Goal: Task Accomplishment & Management: Complete application form

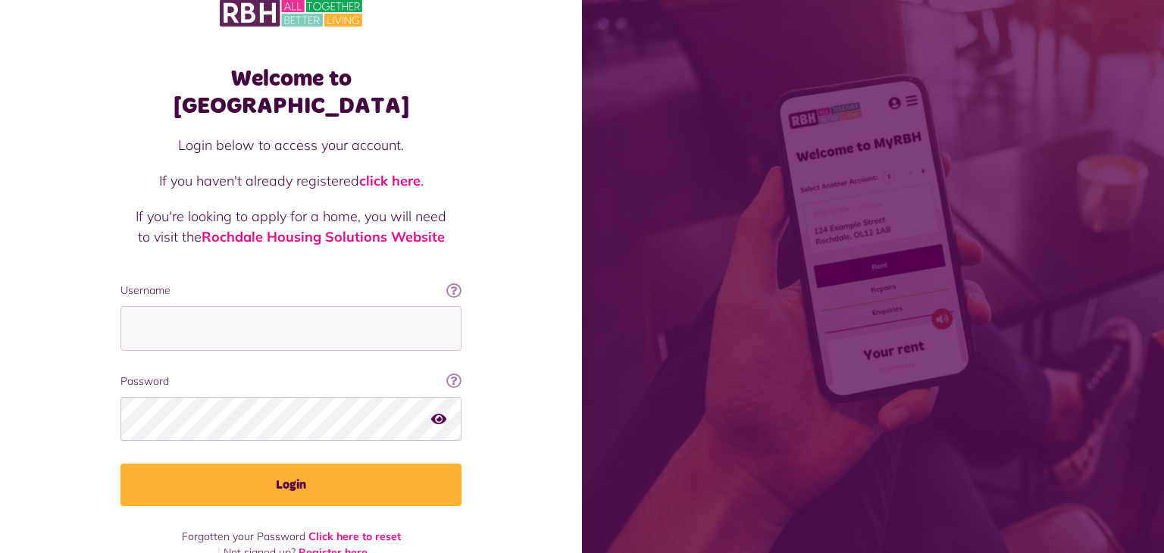
scroll to position [29, 0]
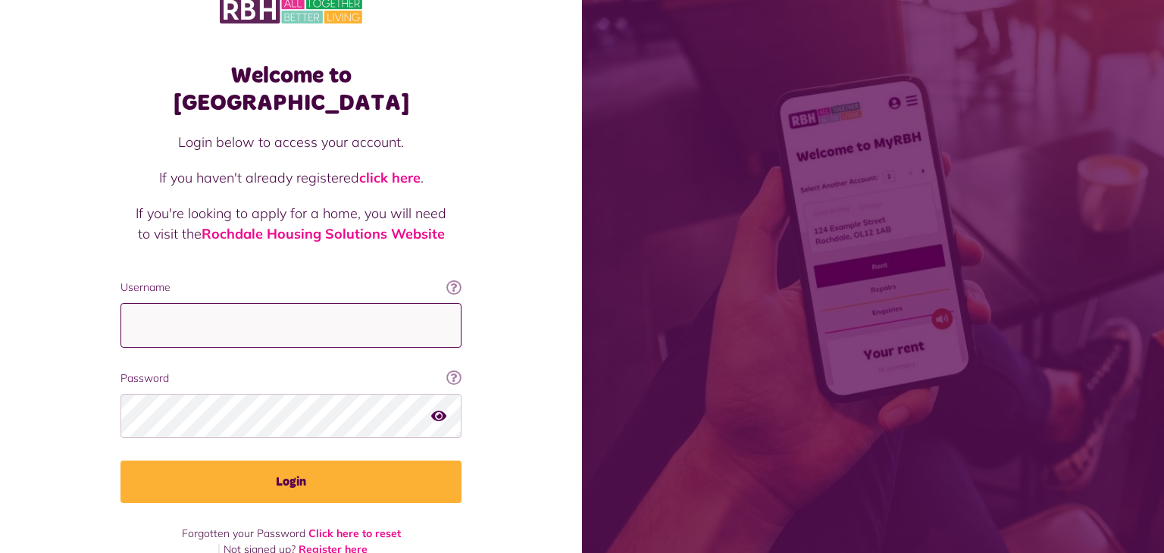
click at [167, 303] on input "Username" at bounding box center [290, 325] width 341 height 45
type input "**********"
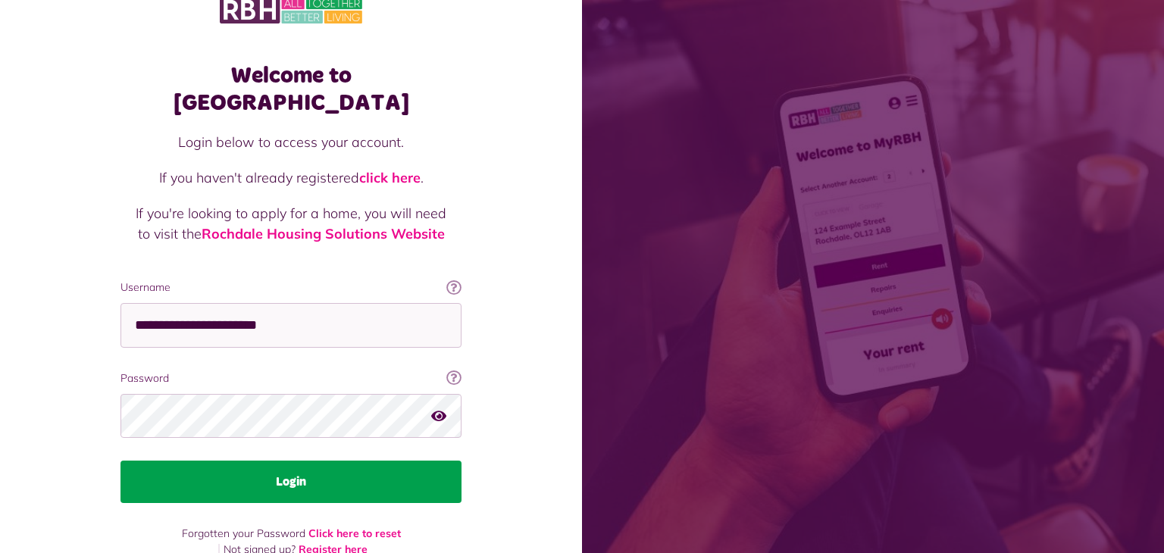
click at [339, 461] on button "Login" at bounding box center [290, 482] width 341 height 42
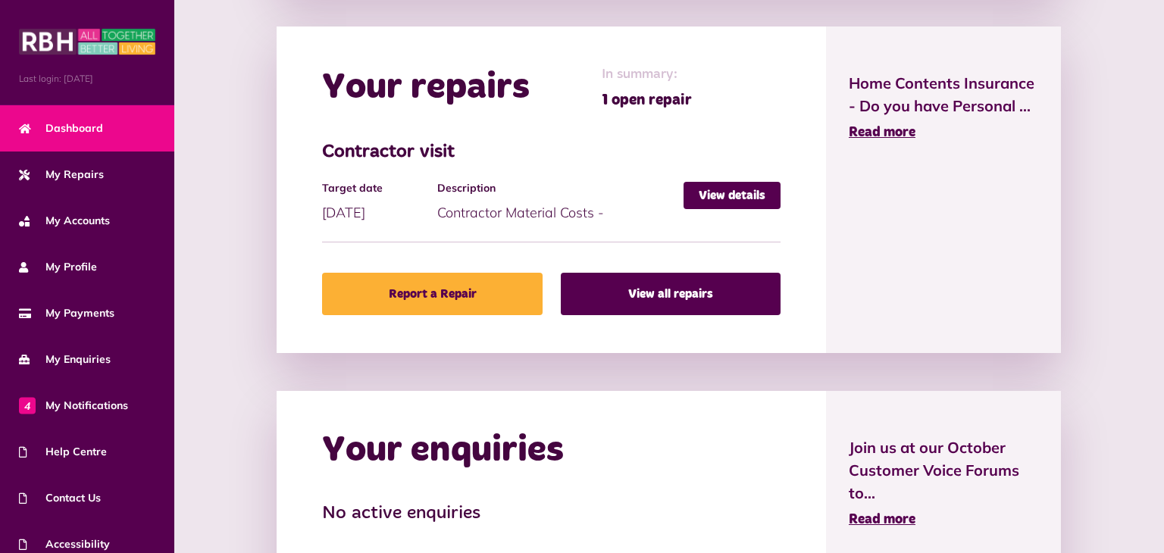
scroll to position [670, 0]
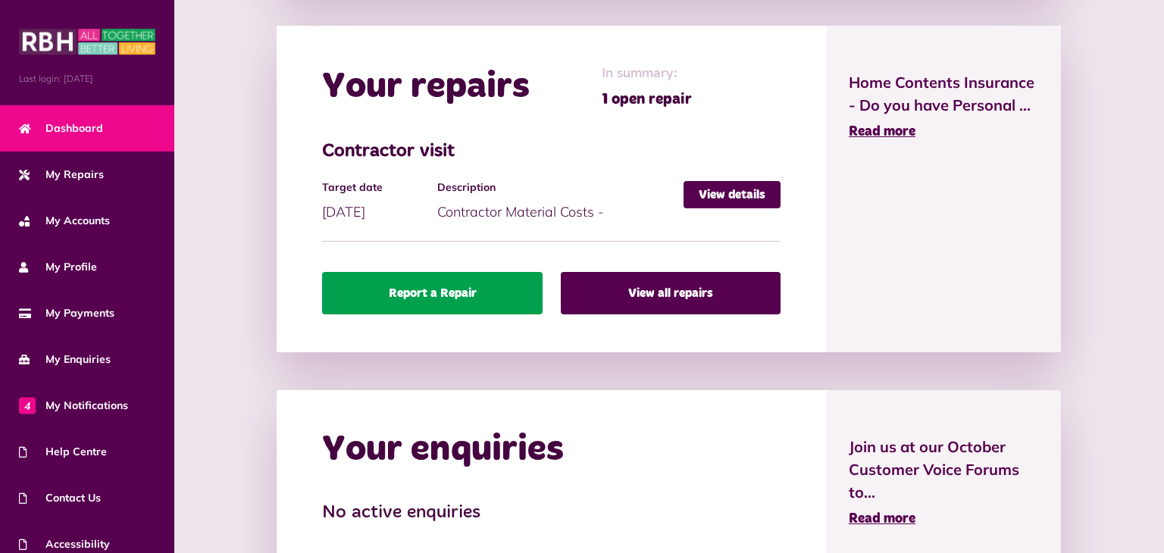
click at [443, 308] on link "Report a Repair" at bounding box center [432, 293] width 220 height 42
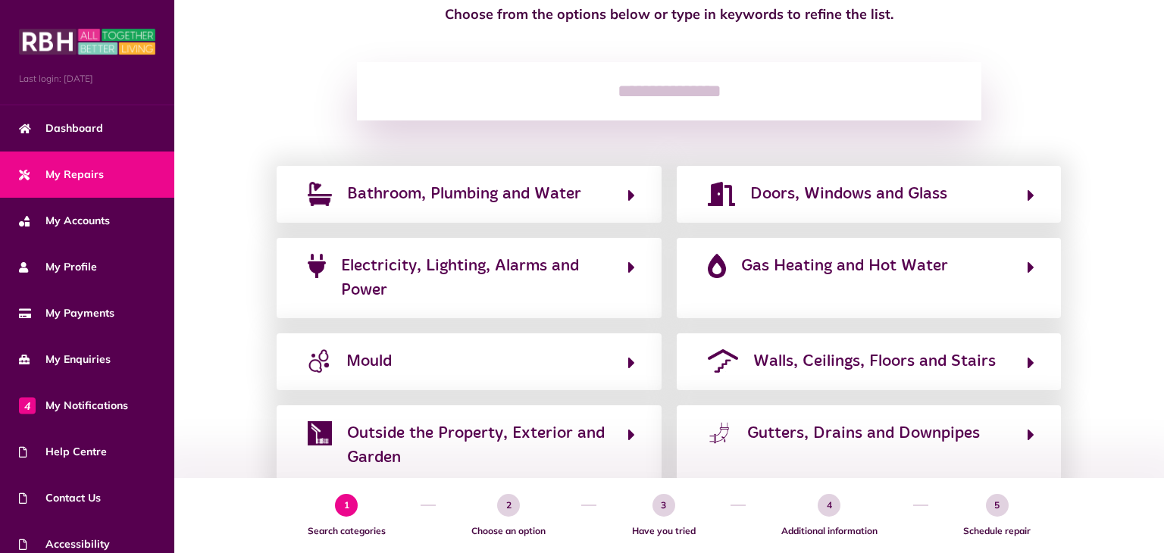
scroll to position [157, 0]
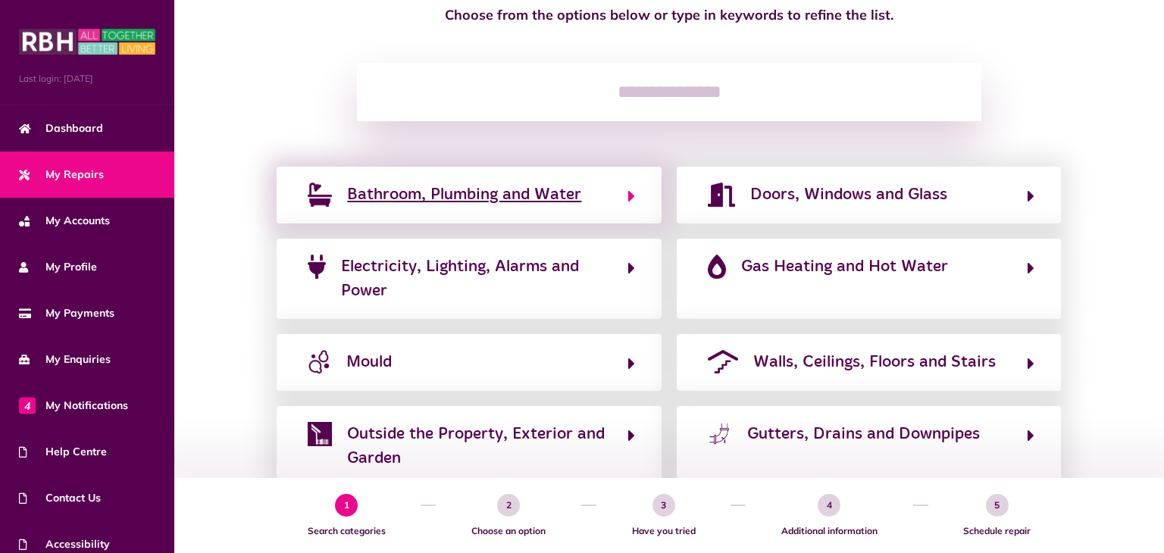
click at [505, 199] on span "Bathroom, Plumbing and Water" at bounding box center [464, 195] width 234 height 24
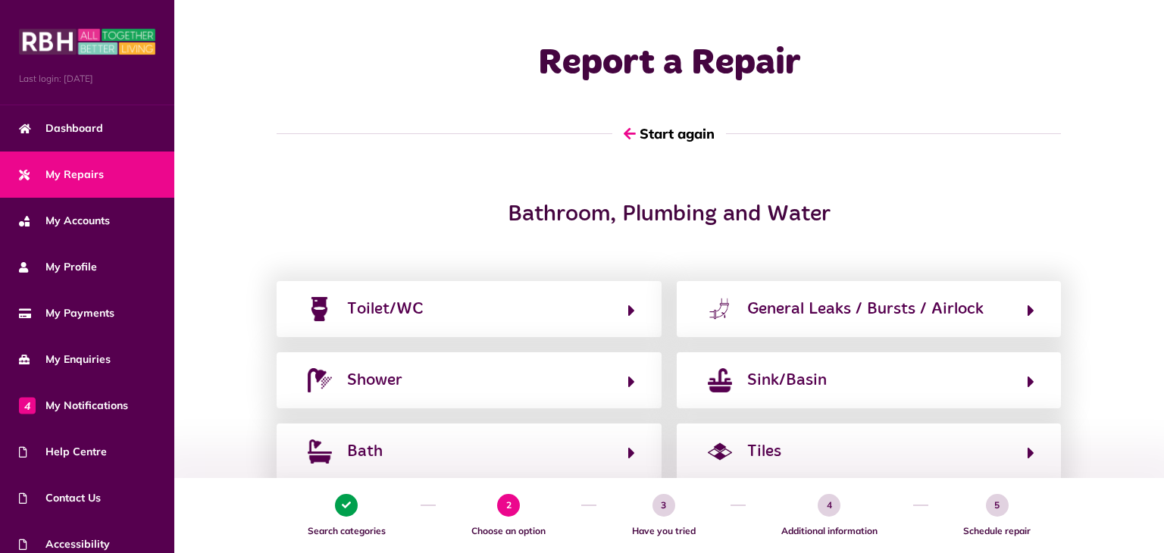
scroll to position [0, 0]
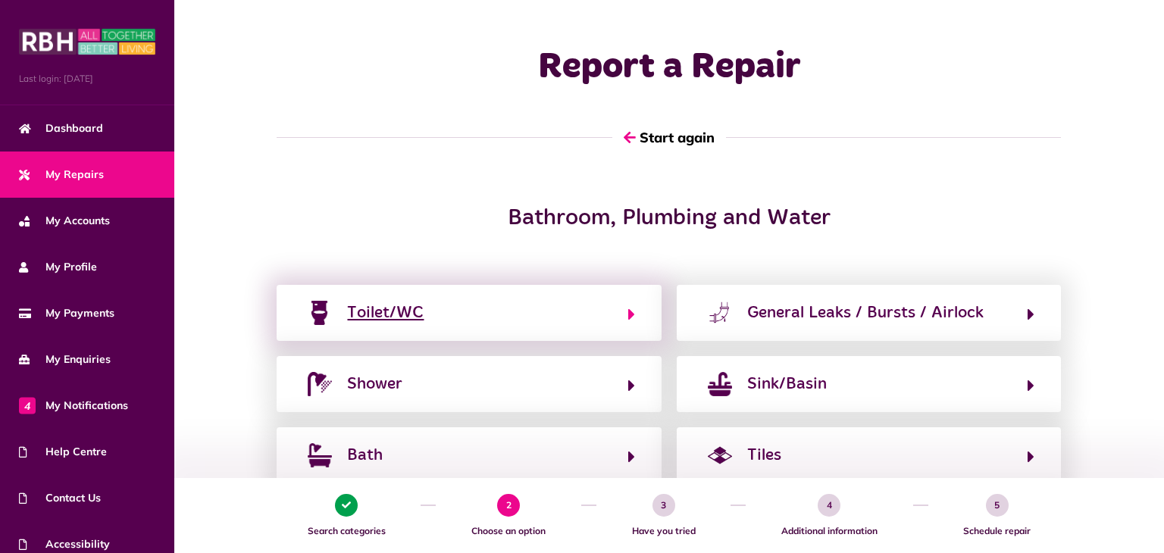
click at [475, 321] on button "Toilet/WC" at bounding box center [468, 313] width 331 height 26
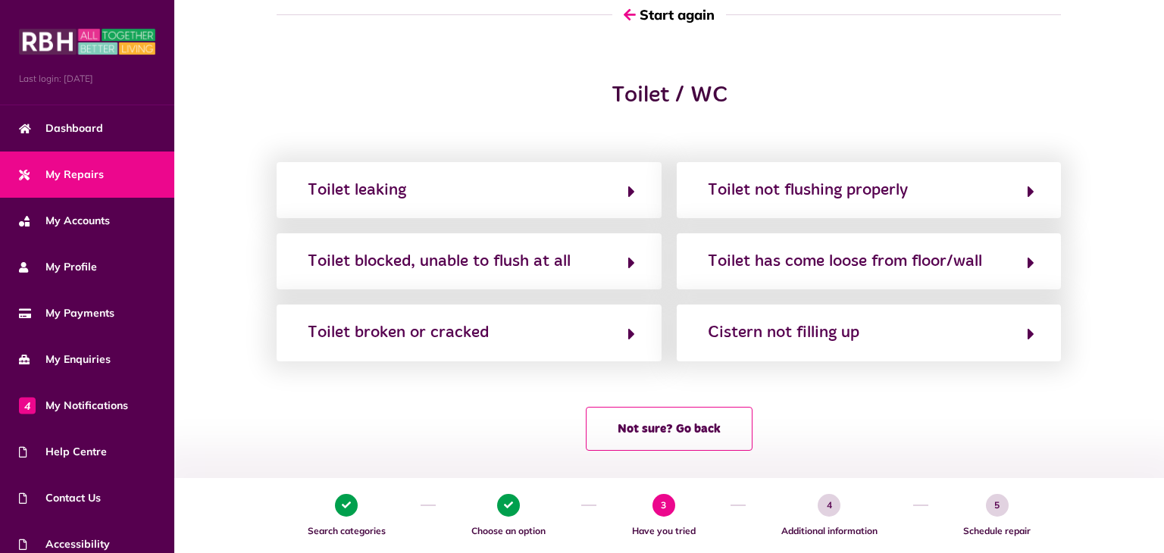
scroll to position [122, 0]
click at [447, 270] on div "Toilet blocked, unable to flush at all" at bounding box center [439, 262] width 263 height 24
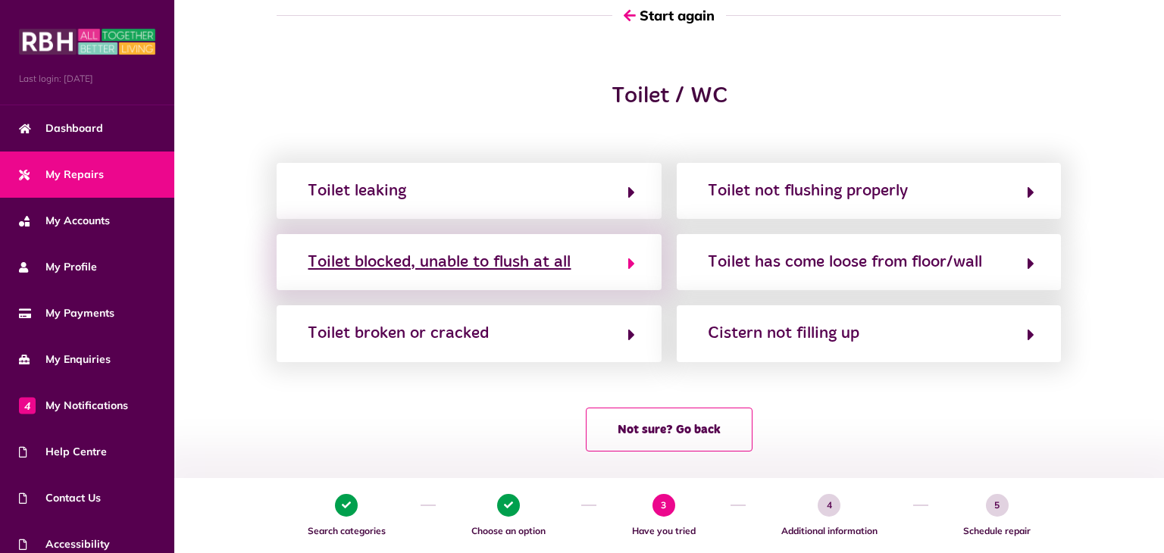
scroll to position [0, 0]
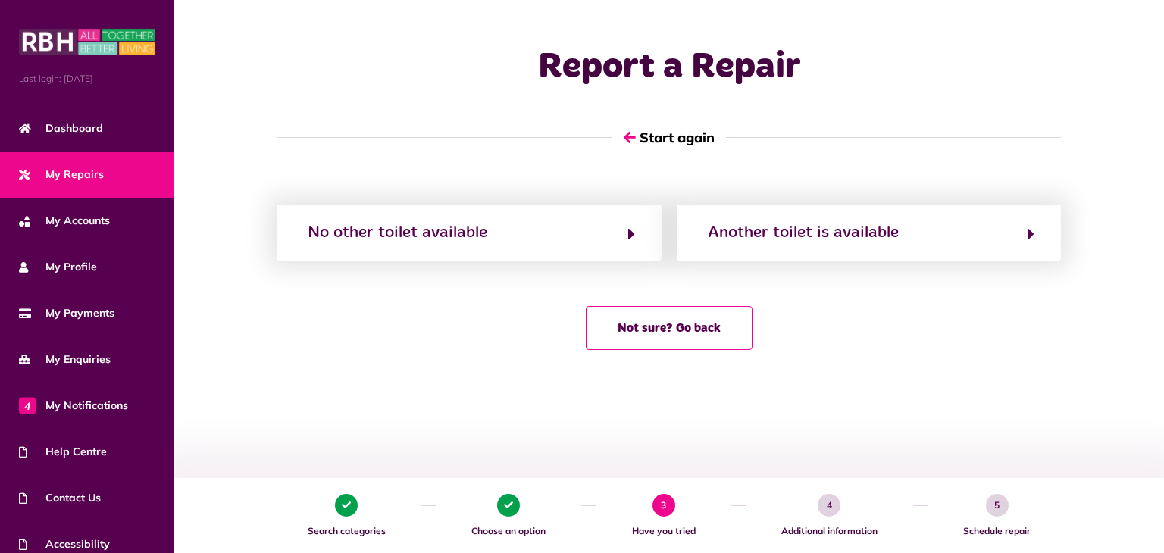
click at [73, 505] on span "Contact Us" at bounding box center [60, 498] width 82 height 16
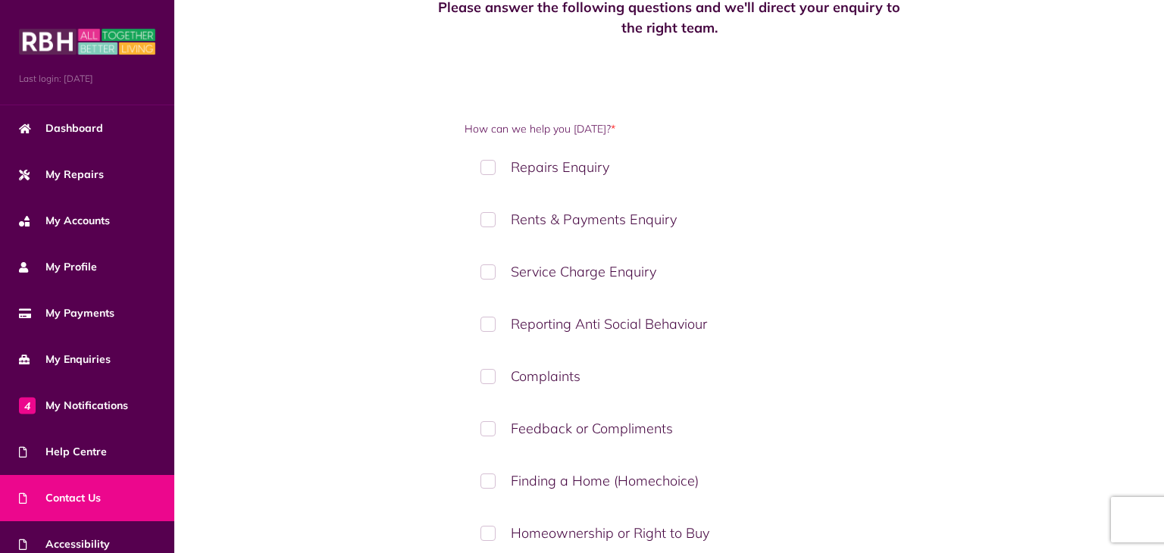
scroll to position [141, 0]
click at [485, 171] on label "Repairs Enquiry" at bounding box center [669, 165] width 409 height 45
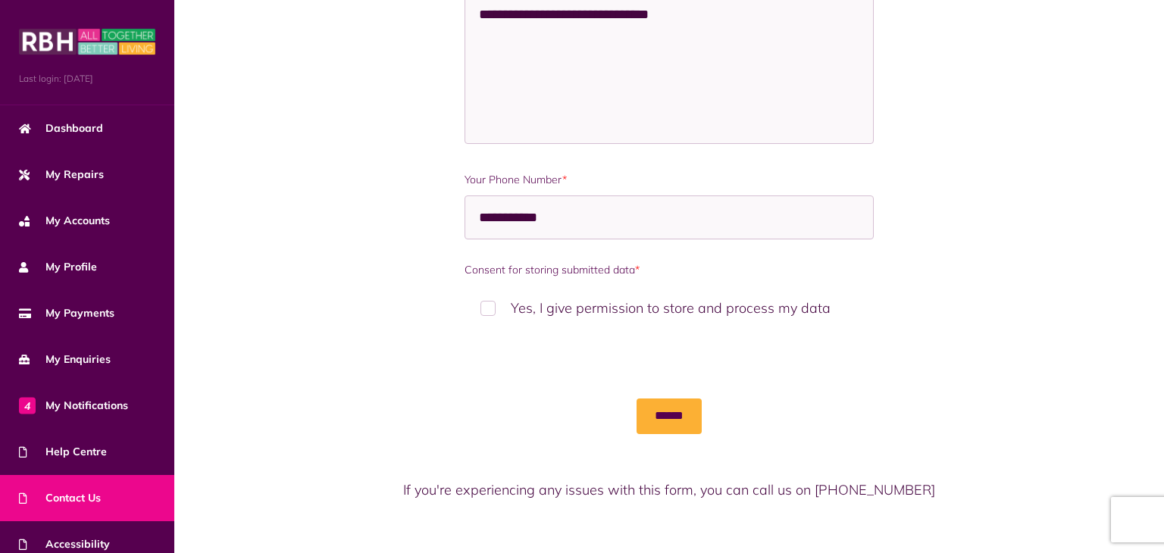
scroll to position [1084, 0]
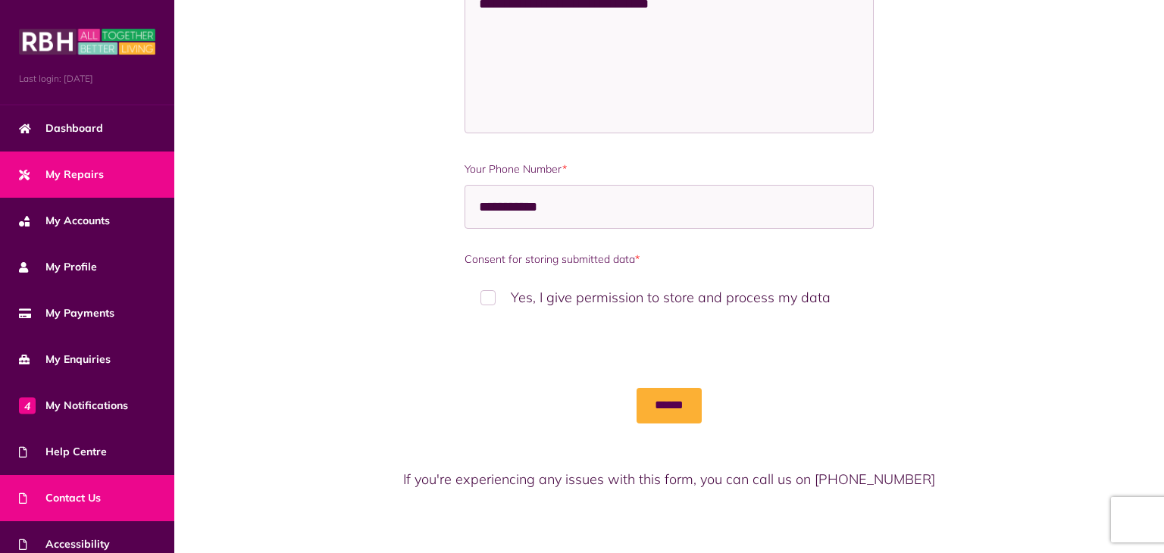
click at [83, 185] on link "My Repairs" at bounding box center [87, 175] width 174 height 46
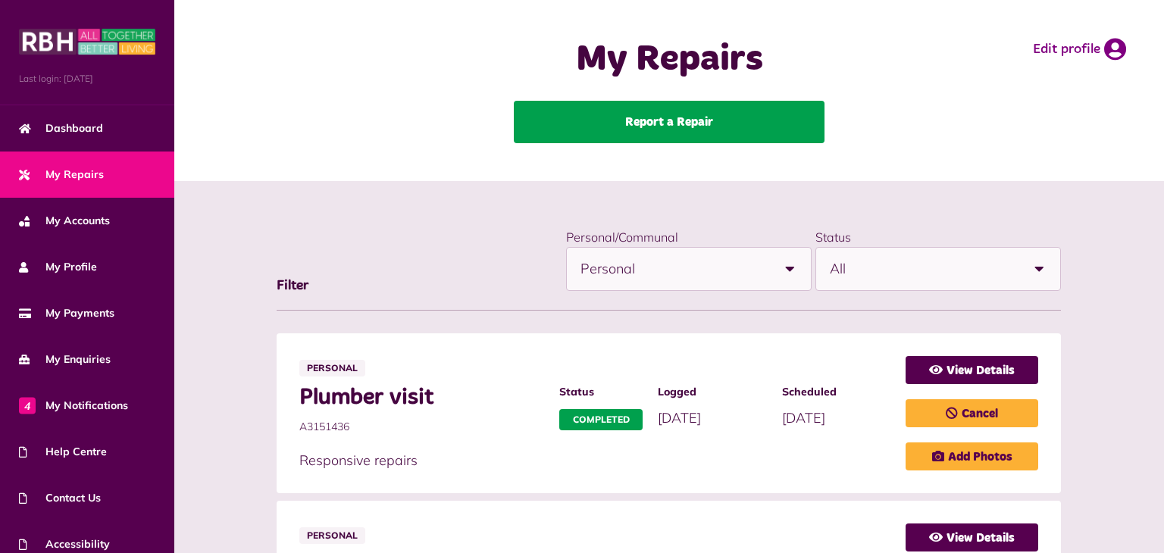
click at [721, 133] on link "Report a Repair" at bounding box center [669, 122] width 311 height 42
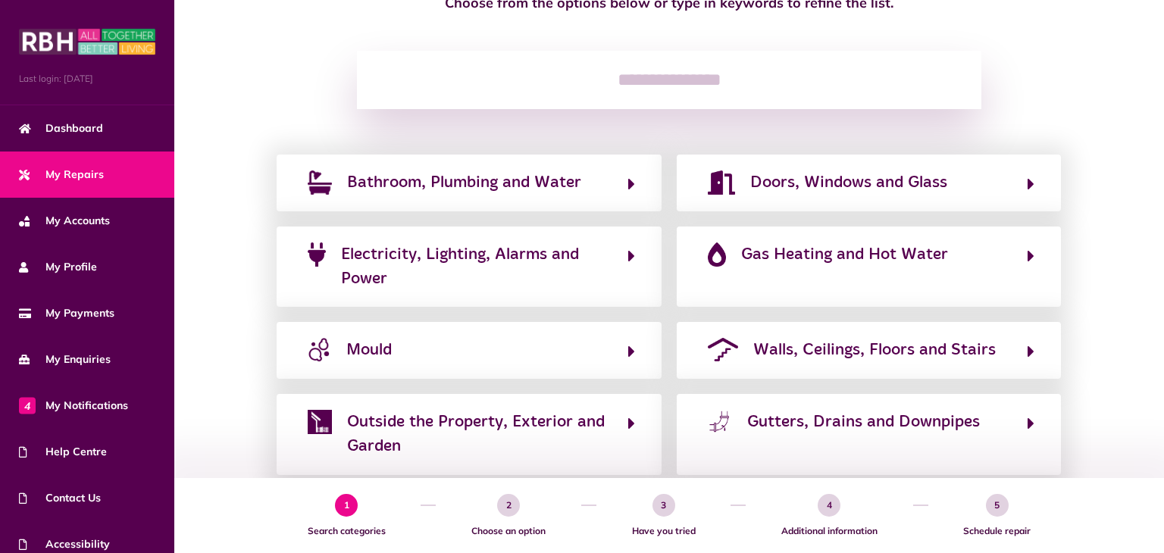
scroll to position [178, 0]
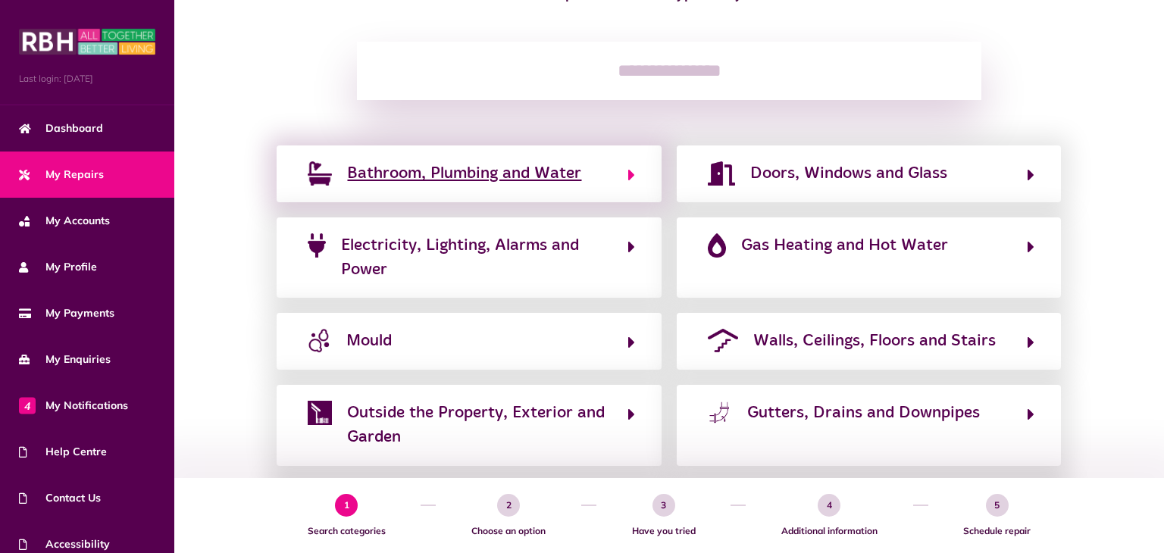
click at [485, 180] on span "Bathroom, Plumbing and Water" at bounding box center [464, 173] width 234 height 24
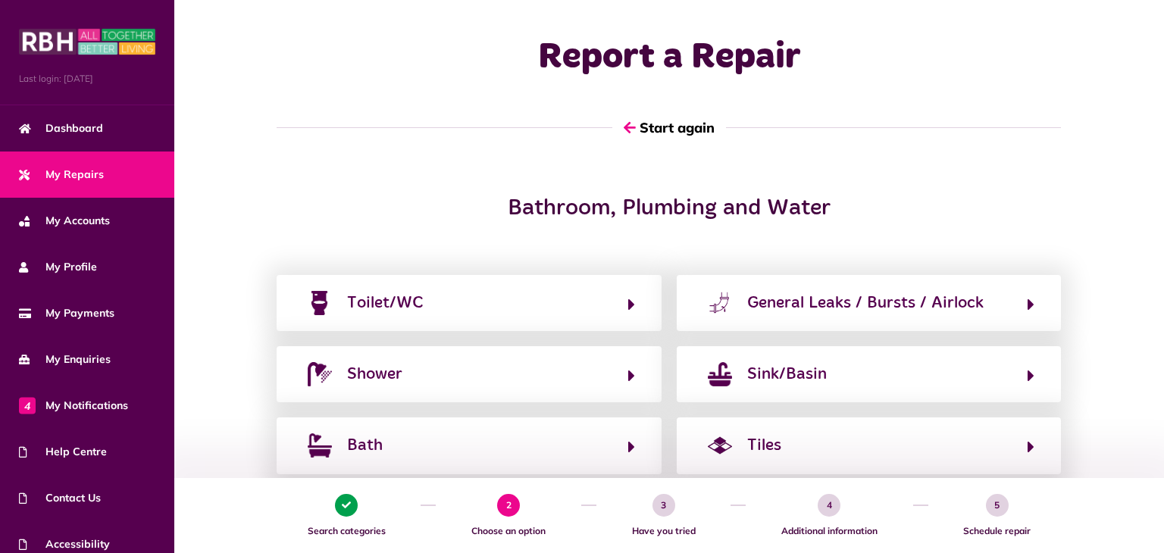
scroll to position [0, 0]
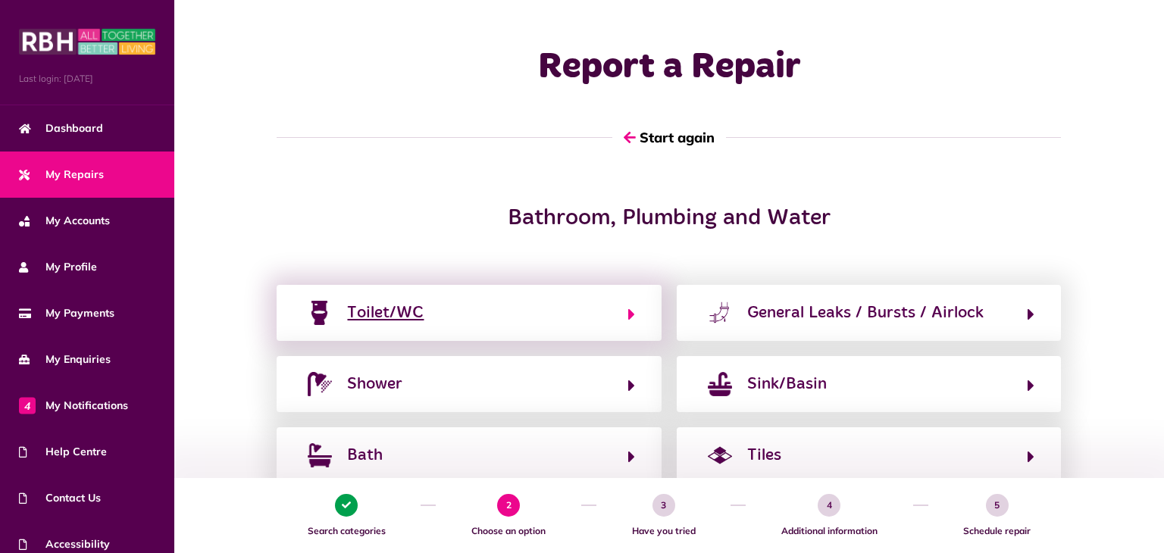
click at [419, 312] on div "Toilet/WC" at bounding box center [385, 313] width 77 height 24
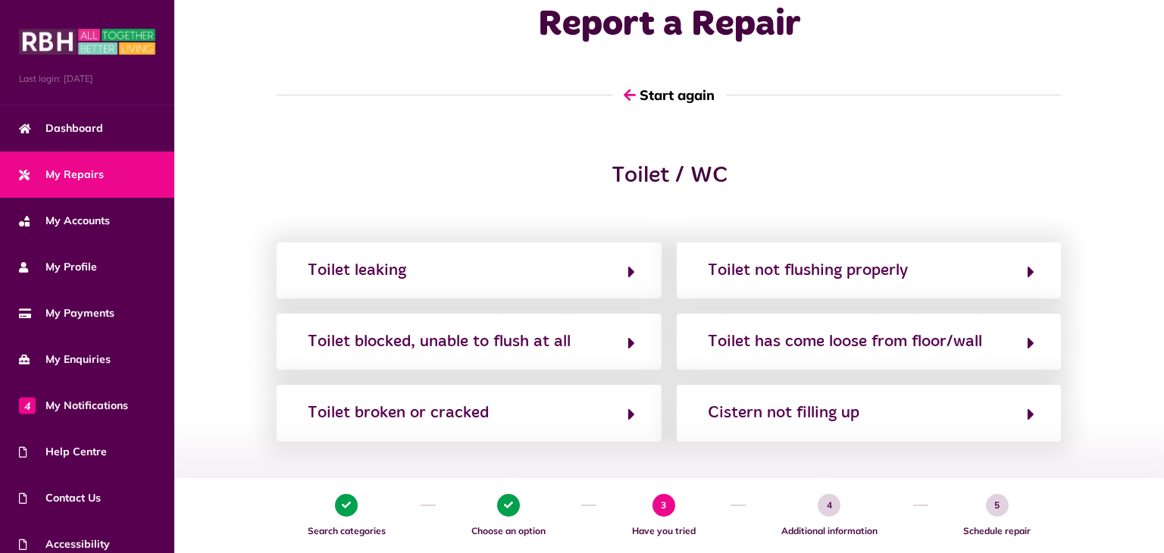
scroll to position [133, 0]
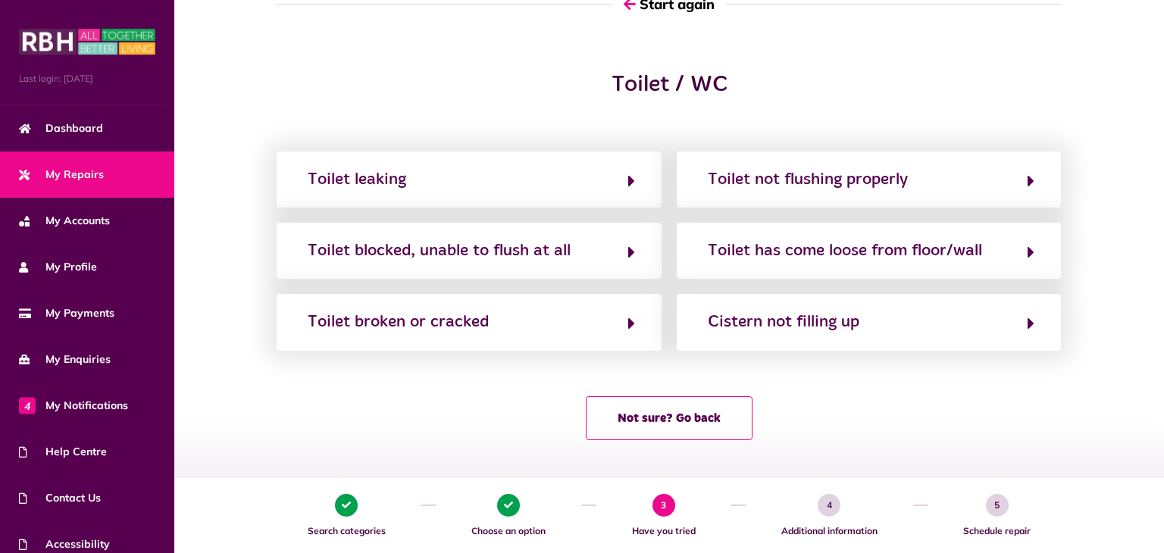
click at [1106, 146] on div "Toilet / WC Toilet leaking Toilet not flushing properly Toilet blocked, unable …" at bounding box center [669, 263] width 990 height 384
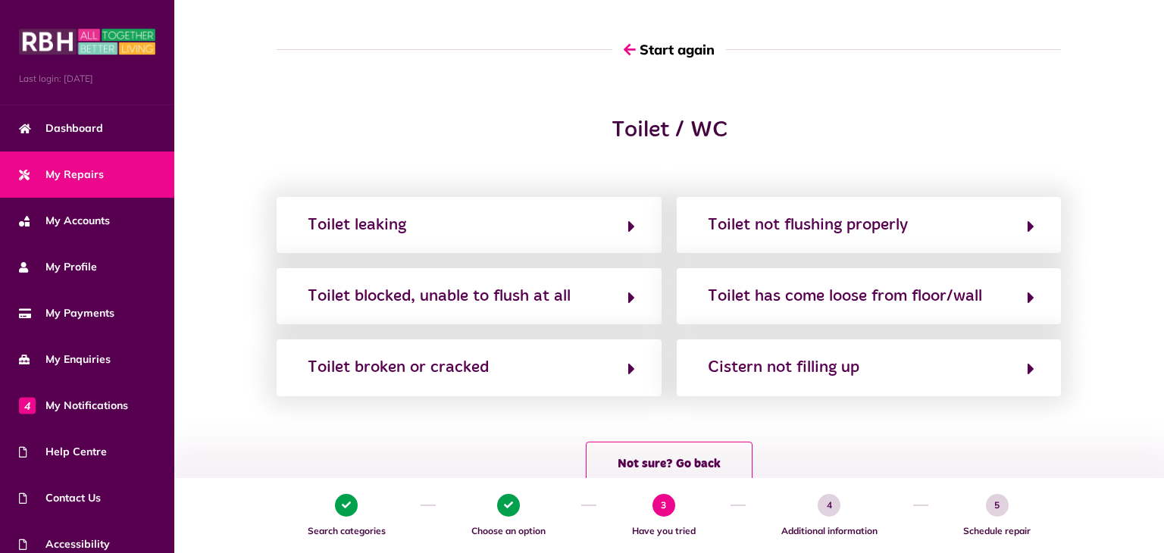
scroll to position [89, 0]
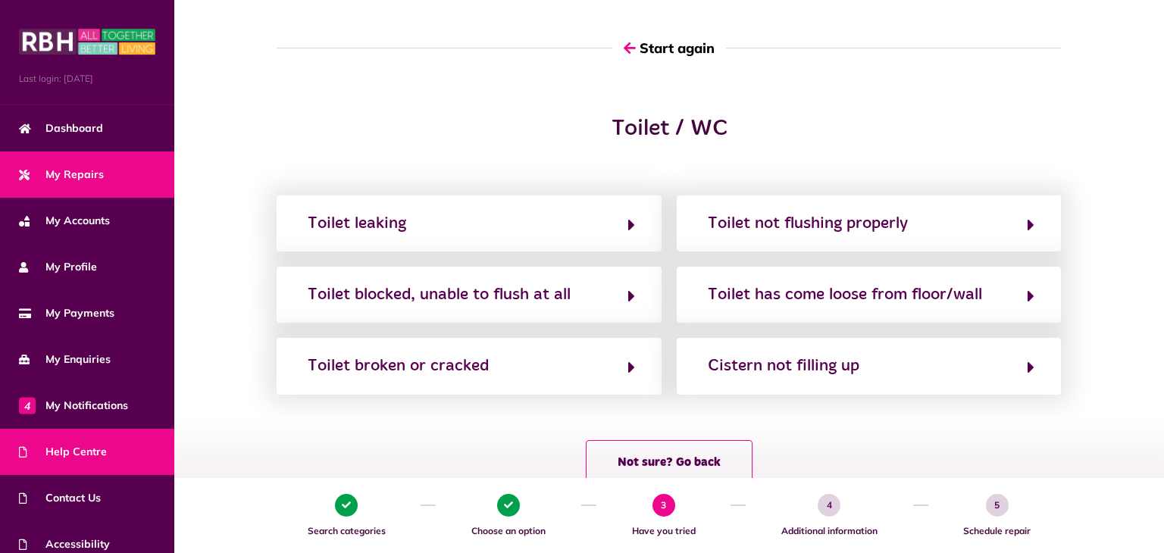
click at [82, 456] on span "Help Centre" at bounding box center [63, 452] width 88 height 16
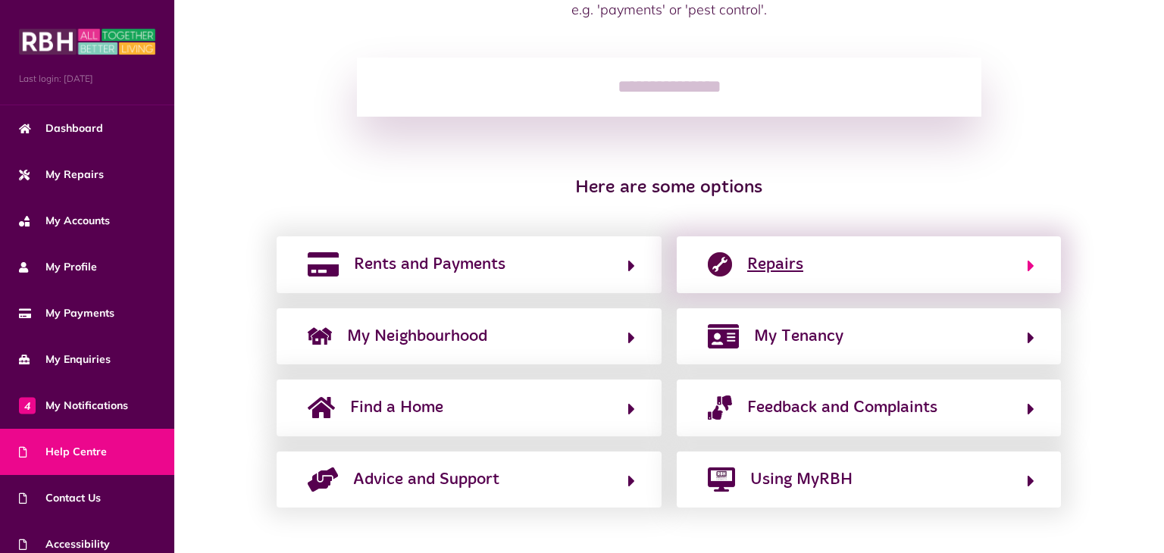
click at [805, 271] on button "Repairs" at bounding box center [868, 265] width 331 height 26
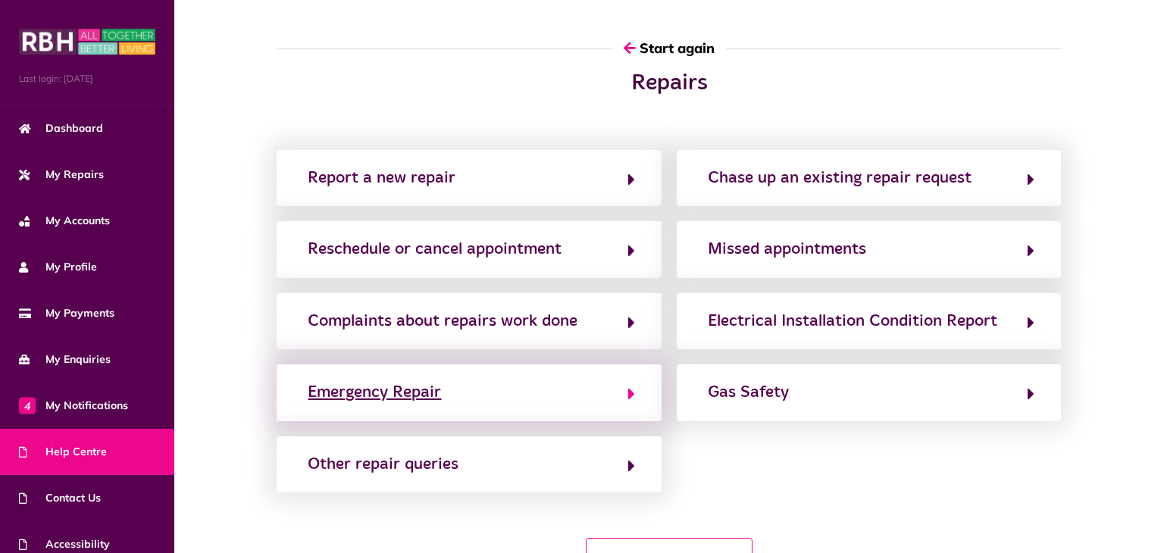
click at [403, 396] on div "Emergency Repair" at bounding box center [374, 392] width 133 height 24
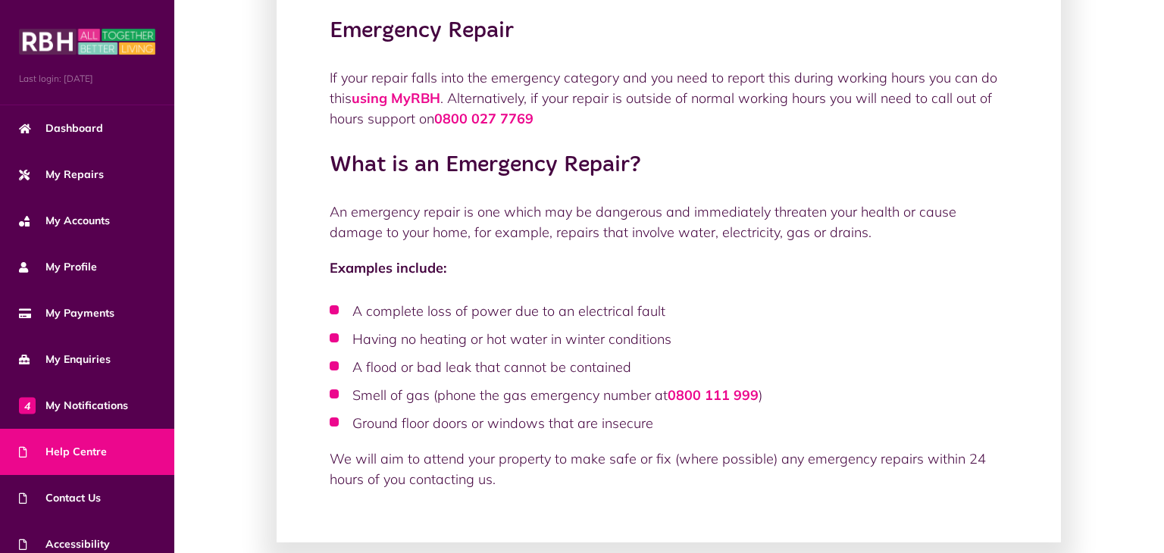
scroll to position [141, 0]
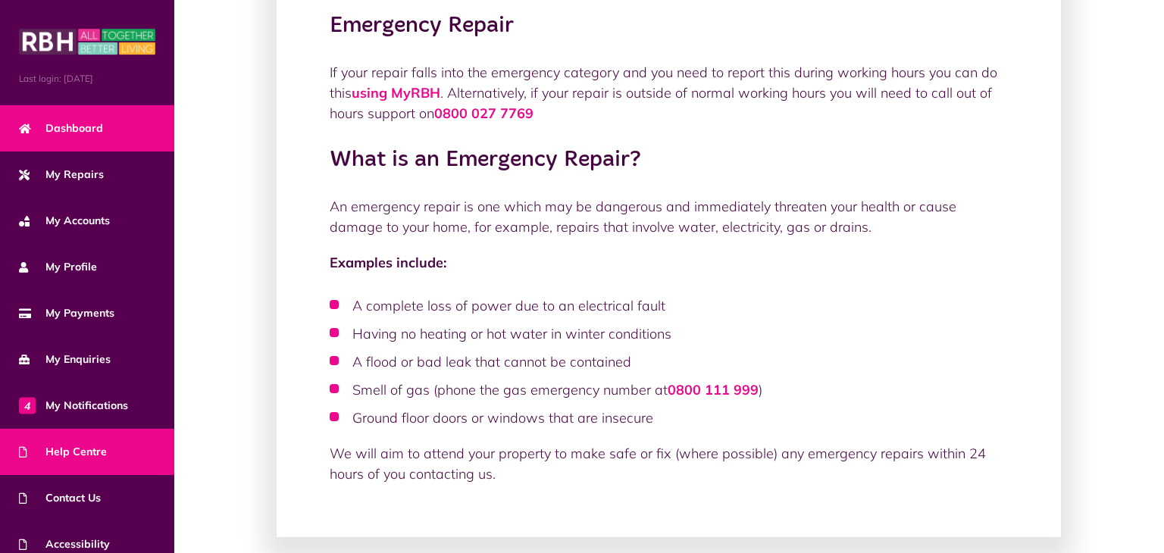
click at [76, 120] on span "Dashboard" at bounding box center [61, 128] width 84 height 16
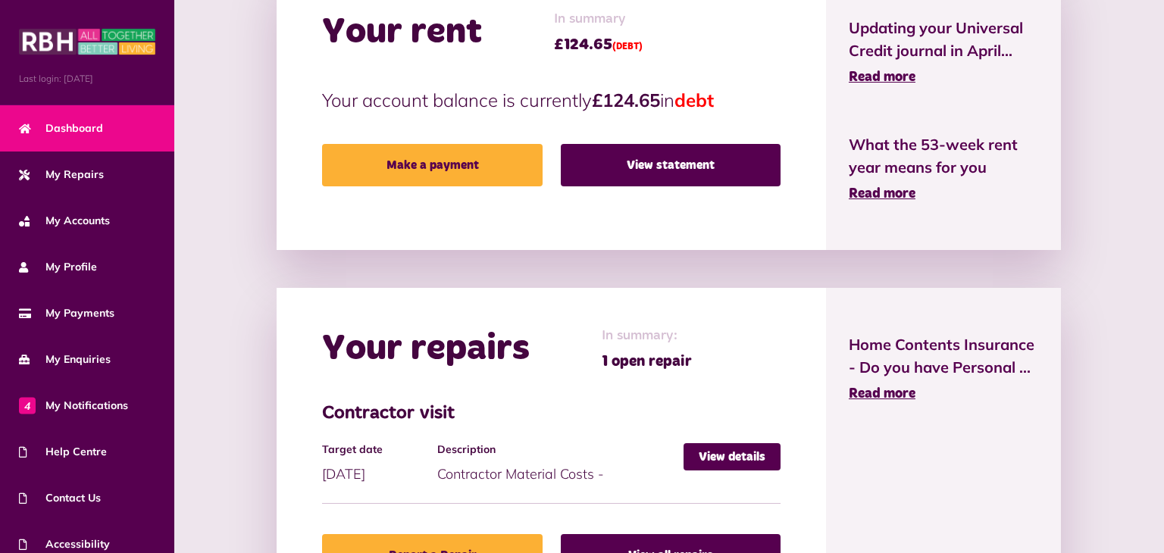
scroll to position [410, 0]
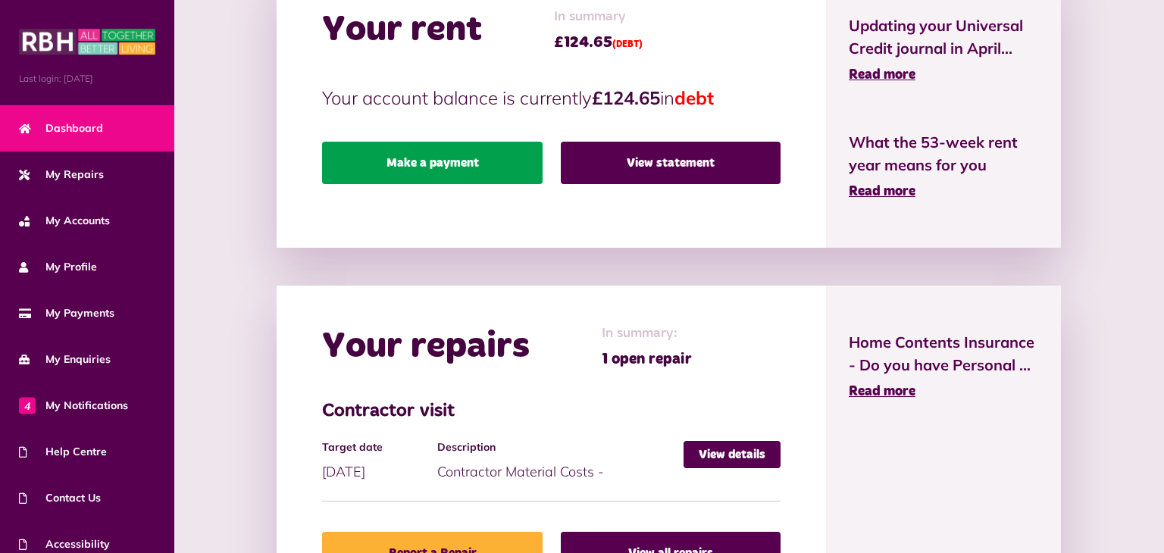
click at [461, 165] on link "Make a payment" at bounding box center [432, 163] width 220 height 42
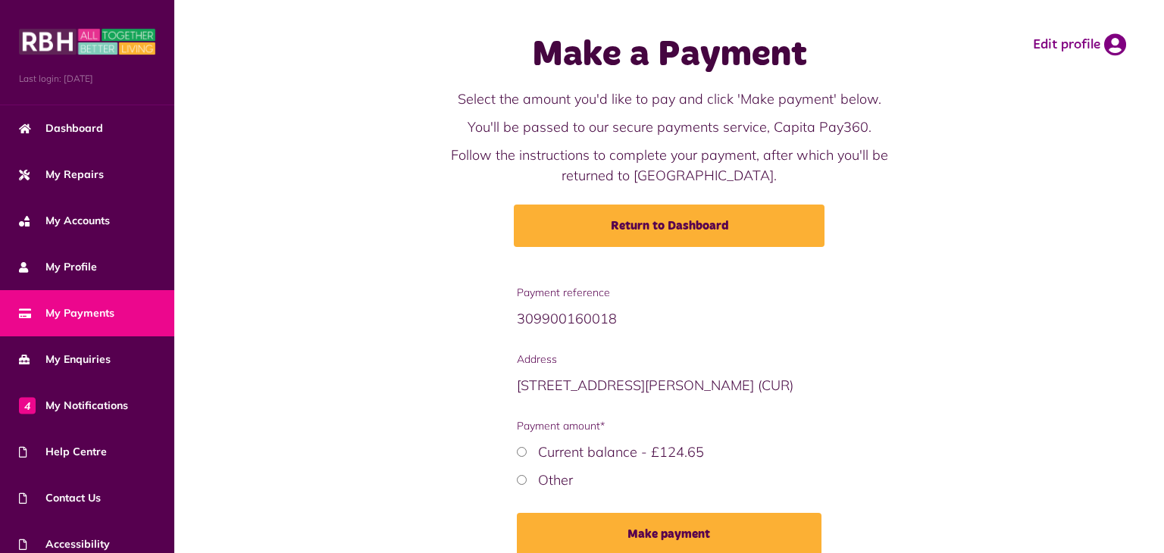
scroll to position [37, 0]
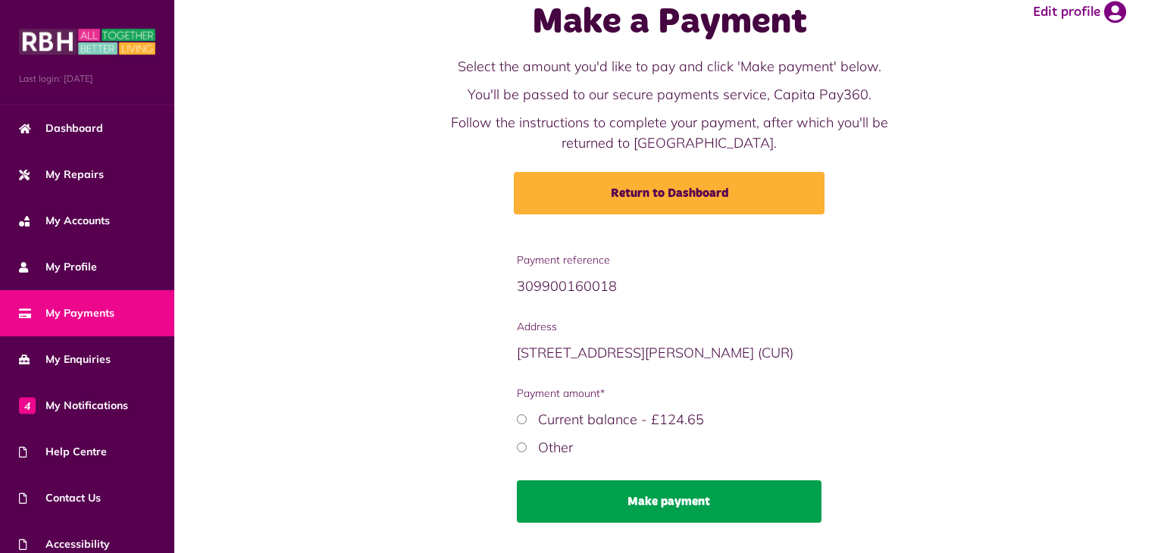
click at [676, 516] on button "Make payment" at bounding box center [669, 501] width 305 height 42
